Goal: Communication & Community: Answer question/provide support

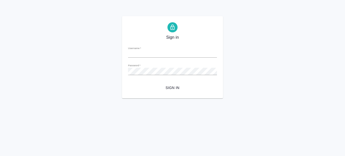
type input "olga.prazdnichnykh@awatera.com"
click at [166, 89] on span "Sign in" at bounding box center [172, 88] width 81 height 6
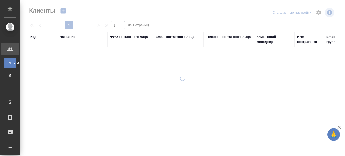
select select "RU"
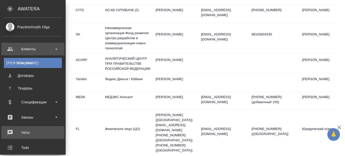
click at [28, 135] on div "Чаты" at bounding box center [33, 133] width 58 height 8
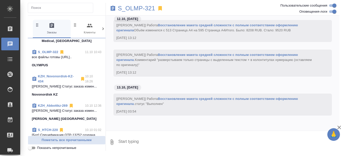
scroll to position [51, 0]
click at [56, 107] on link "KZH_Abbottkz-269" at bounding box center [53, 105] width 30 height 4
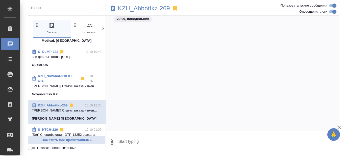
scroll to position [0, 0]
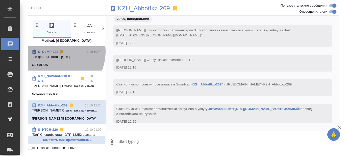
click at [52, 51] on link "S_OLMP-322" at bounding box center [48, 52] width 20 height 4
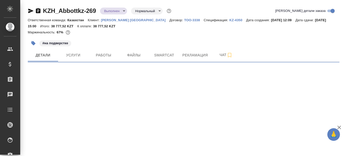
select select "RU"
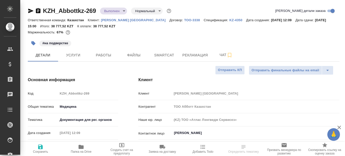
type textarea "x"
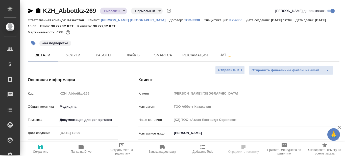
type textarea "x"
click at [190, 55] on span "Рекламация" at bounding box center [195, 55] width 26 height 6
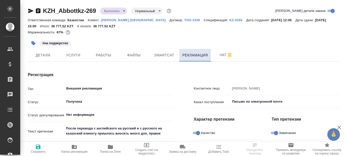
type textarea "x"
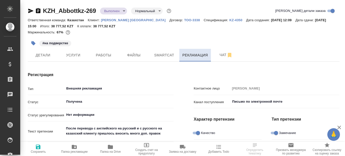
type textarea "x"
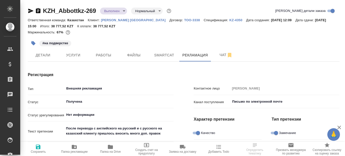
type textarea "x"
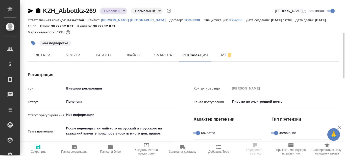
scroll to position [25, 0]
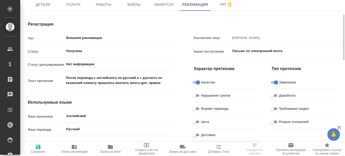
type textarea "x"
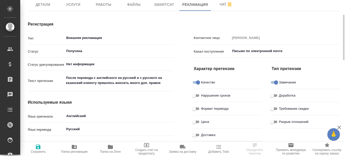
type textarea "x"
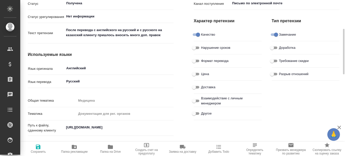
scroll to position [0, 0]
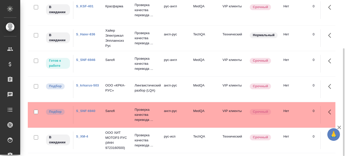
scroll to position [27, 0]
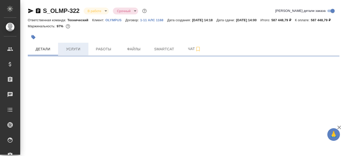
select select "RU"
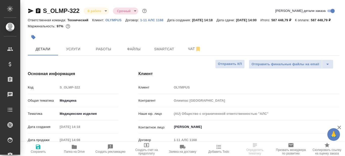
type textarea "x"
click at [72, 149] on icon "button" at bounding box center [74, 147] width 6 height 6
type textarea "x"
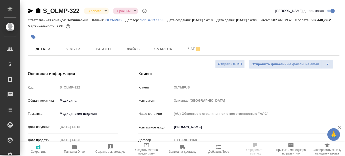
type textarea "x"
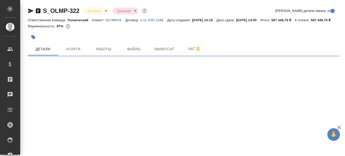
select select "RU"
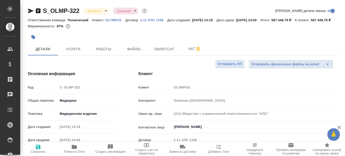
type textarea "x"
